Goal: Navigation & Orientation: Understand site structure

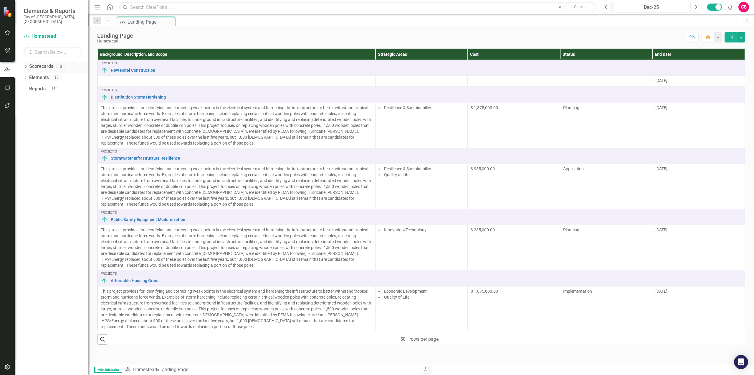
click at [48, 63] on link "Scorecards" at bounding box center [41, 66] width 24 height 7
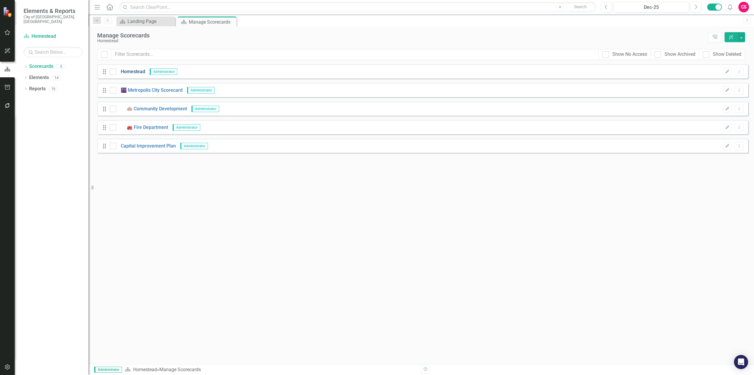
click at [139, 70] on link "Homestead" at bounding box center [130, 71] width 29 height 7
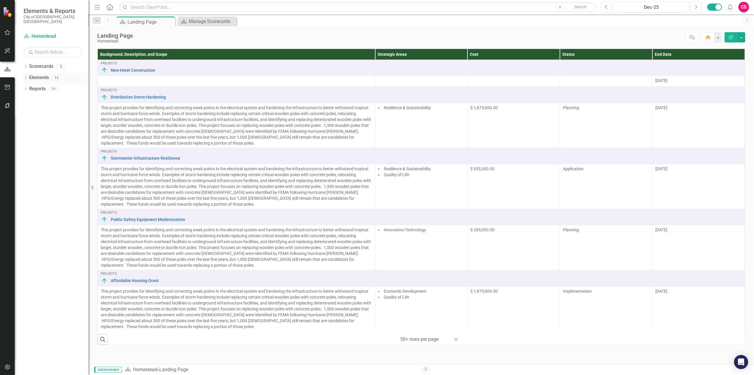
click at [35, 74] on link "Elements" at bounding box center [39, 77] width 20 height 7
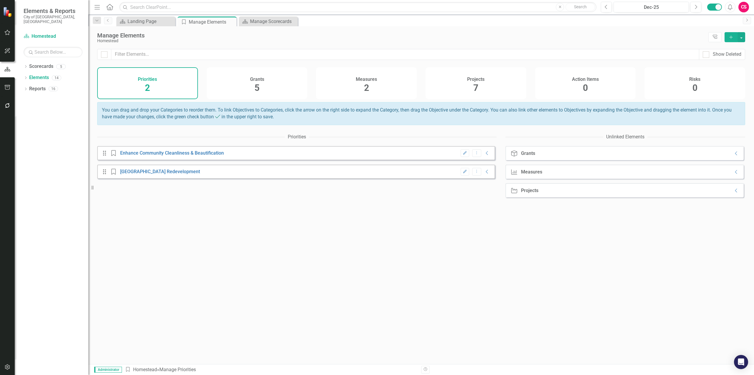
click at [282, 79] on div "Grants 5" at bounding box center [257, 83] width 101 height 32
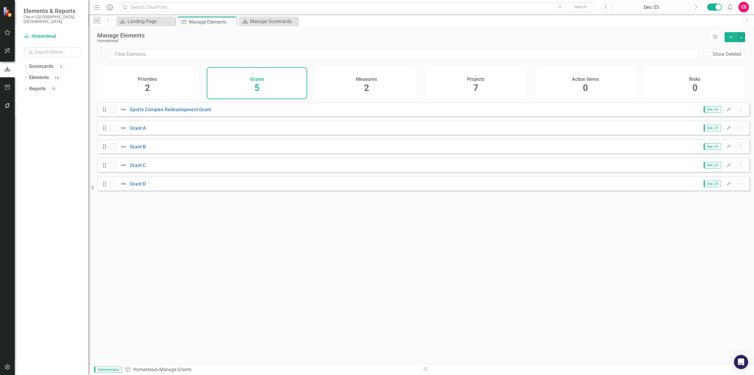
click at [360, 82] on h4 "Measures" at bounding box center [366, 79] width 21 height 5
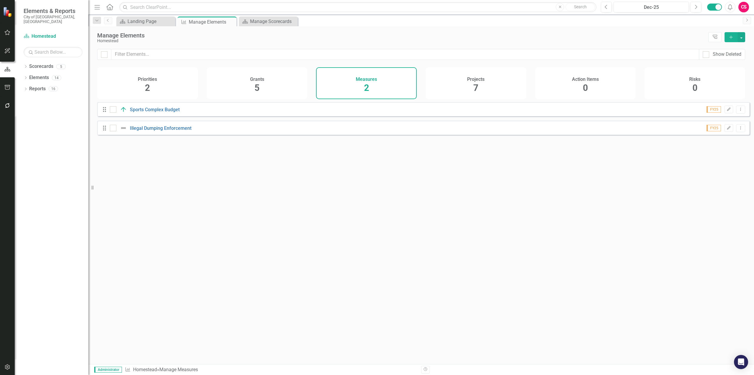
click at [485, 83] on div "Projects 7" at bounding box center [476, 83] width 101 height 32
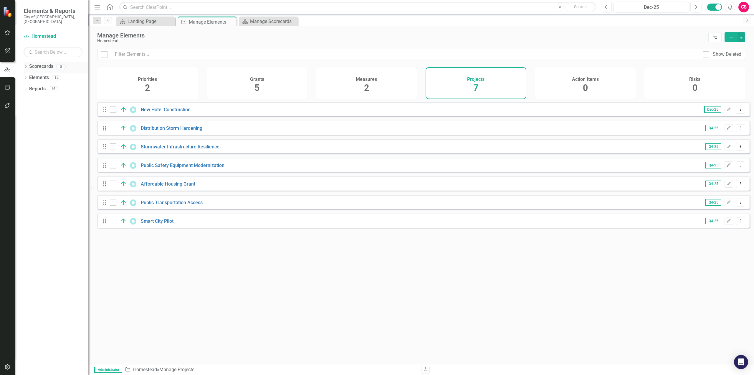
click at [37, 63] on link "Scorecards" at bounding box center [41, 66] width 24 height 7
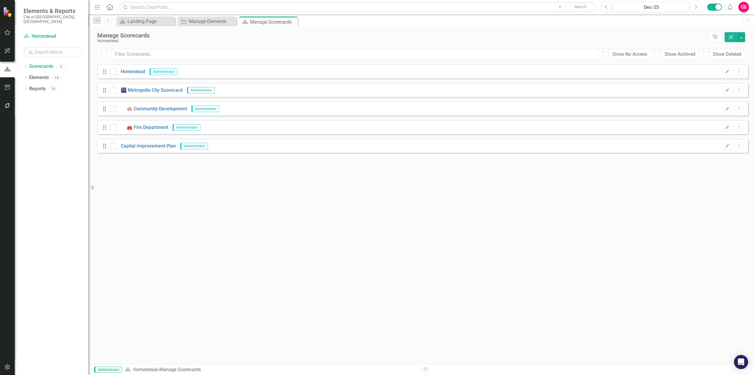
click at [746, 9] on div "CS" at bounding box center [744, 7] width 11 height 11
click at [730, 71] on link "icon.portal Success Portal" at bounding box center [726, 73] width 47 height 11
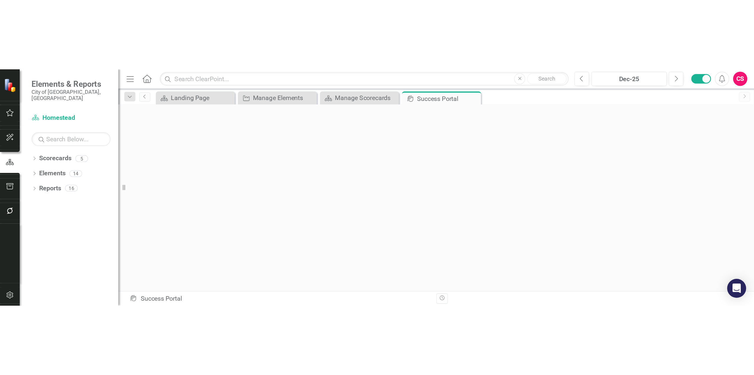
scroll to position [2, 0]
